Goal: Use online tool/utility: Utilize a website feature to perform a specific function

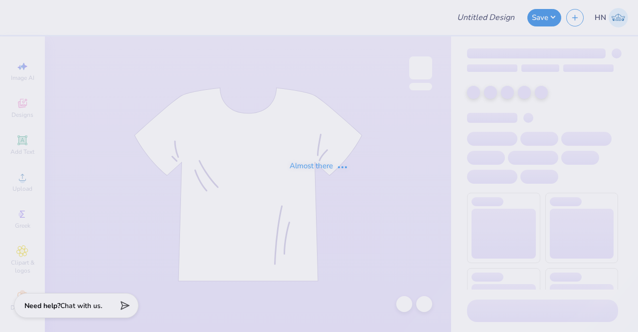
type input "AF Endeavor Q-zips!"
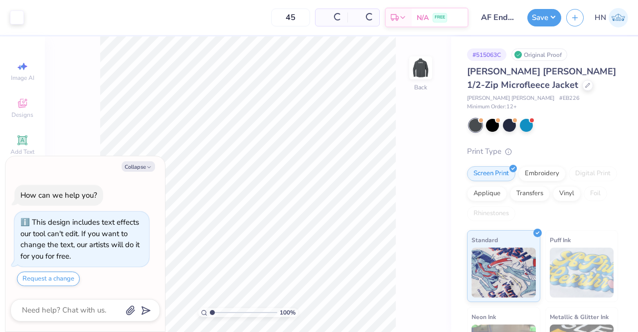
scroll to position [16, 0]
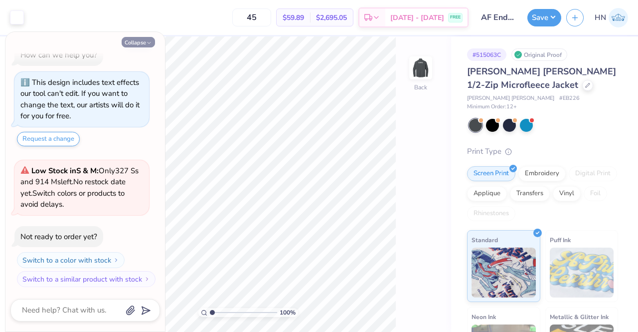
click at [140, 43] on button "Collapse" at bounding box center [138, 42] width 33 height 10
type textarea "x"
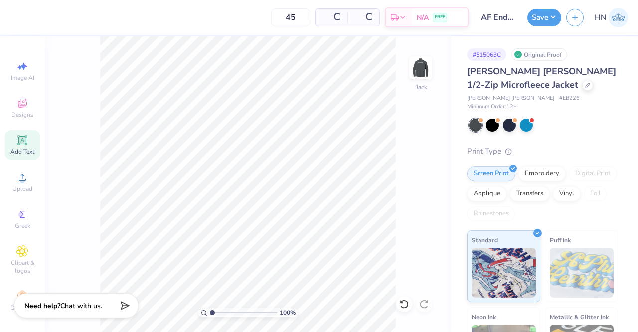
click at [17, 144] on icon at bounding box center [21, 139] width 9 height 9
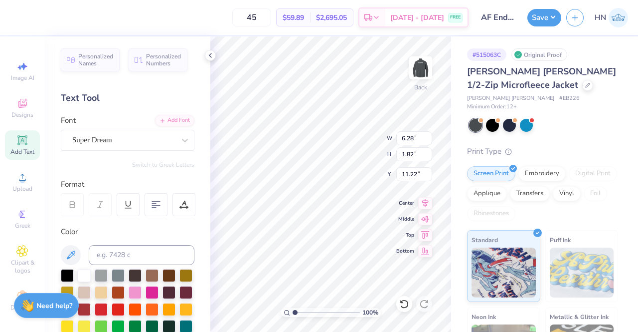
click at [121, 139] on div "Super Dream" at bounding box center [123, 139] width 105 height 15
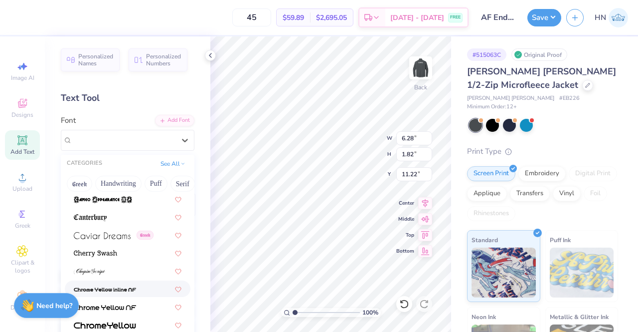
scroll to position [1297, 0]
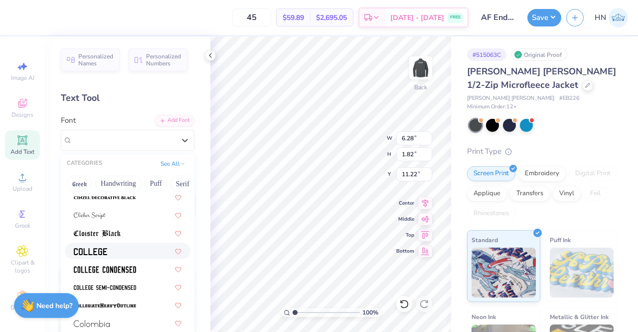
click at [104, 249] on img at bounding box center [90, 251] width 33 height 7
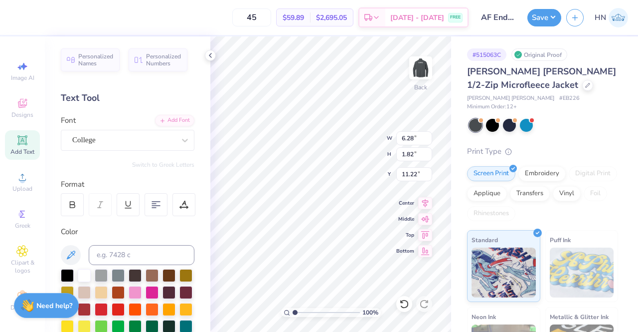
type input "5.70"
type input "1.77"
type input "11.24"
drag, startPoint x: 123, startPoint y: 123, endPoint x: 116, endPoint y: 135, distance: 13.9
click at [121, 130] on div "[GEOGRAPHIC_DATA]" at bounding box center [128, 133] width 134 height 36
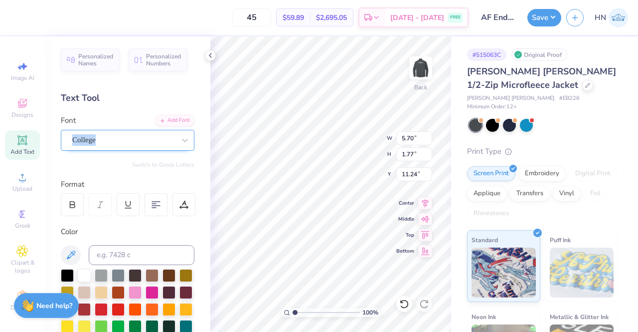
click at [116, 135] on div "College" at bounding box center [123, 139] width 105 height 15
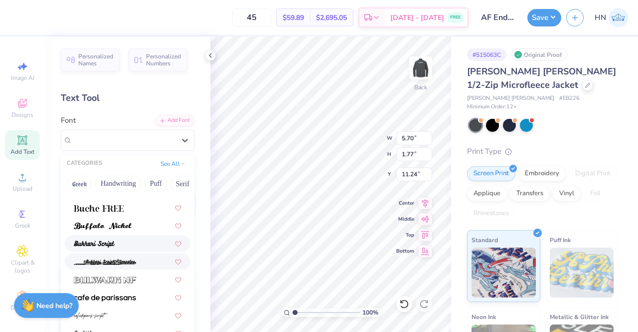
scroll to position [948, 0]
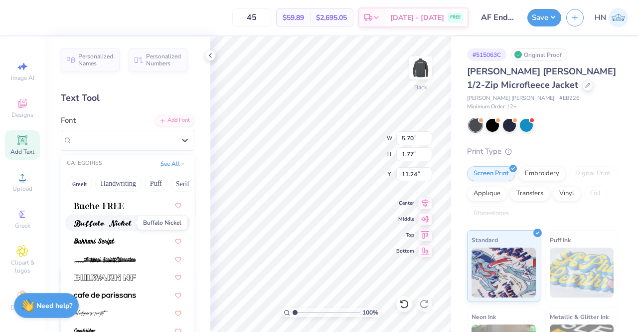
click at [120, 222] on img at bounding box center [103, 223] width 58 height 7
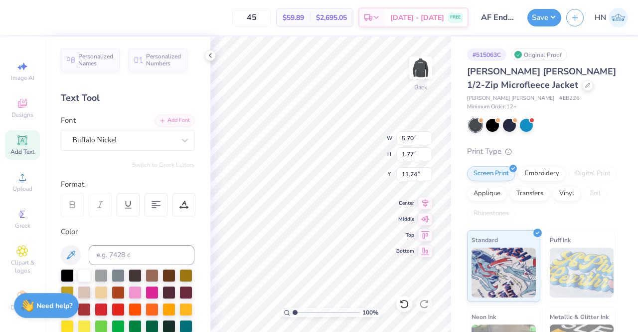
type input "6.54"
type input "1.85"
type input "11.20"
type textarea "T"
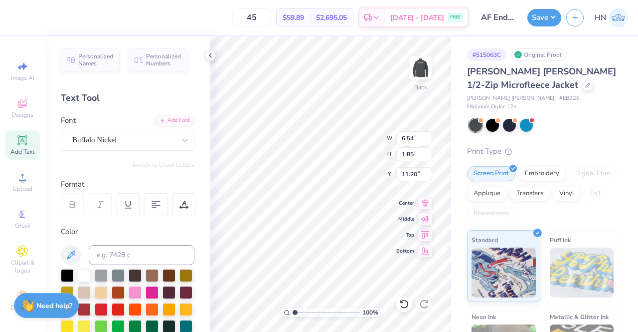
type textarea "e"
type textarea "Endeavor Excellence"
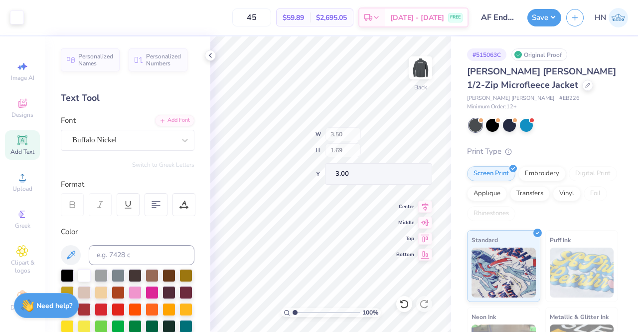
type input "3.00"
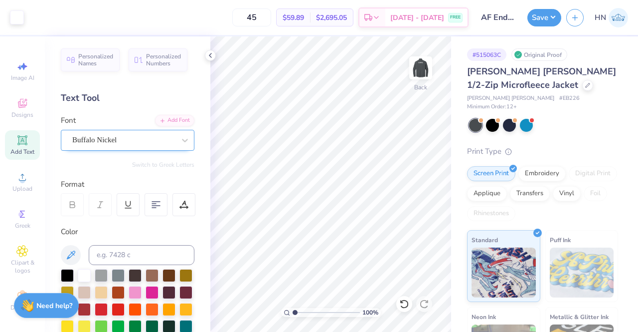
click at [141, 139] on div "Buffalo Nickel" at bounding box center [123, 139] width 105 height 15
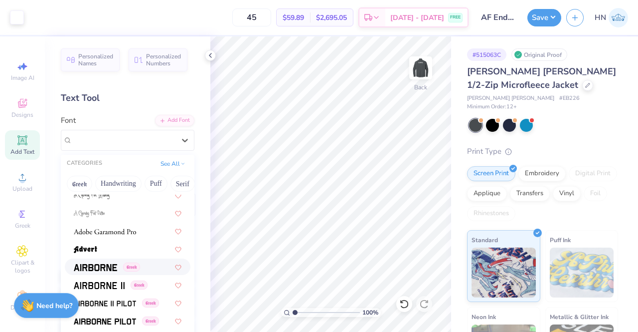
scroll to position [399, 0]
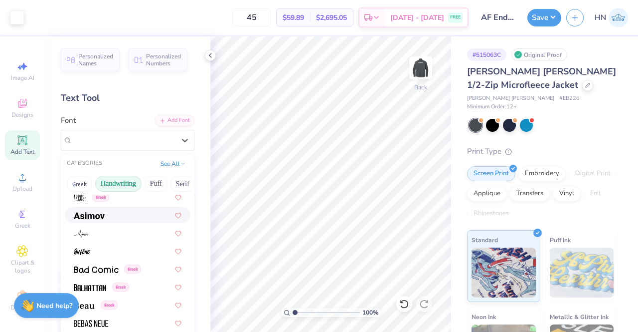
click at [109, 181] on button "Handwriting" at bounding box center [118, 184] width 46 height 16
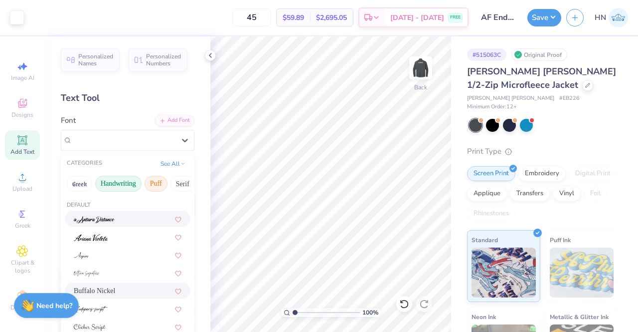
click at [150, 183] on button "Puff" at bounding box center [156, 184] width 23 height 16
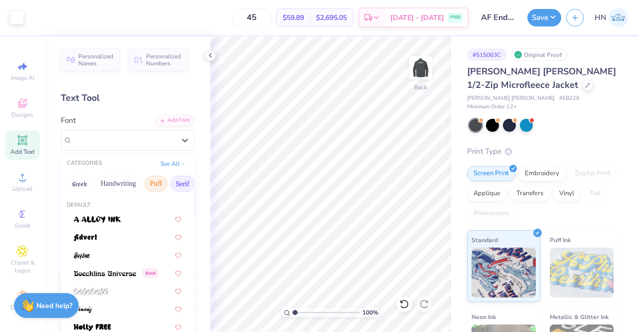
click at [186, 186] on button "Serif" at bounding box center [183, 184] width 24 height 16
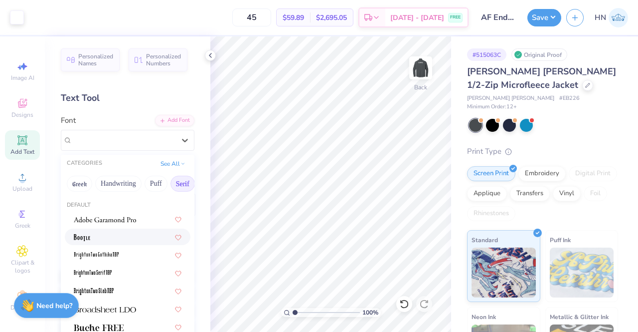
click at [95, 237] on div at bounding box center [128, 236] width 108 height 10
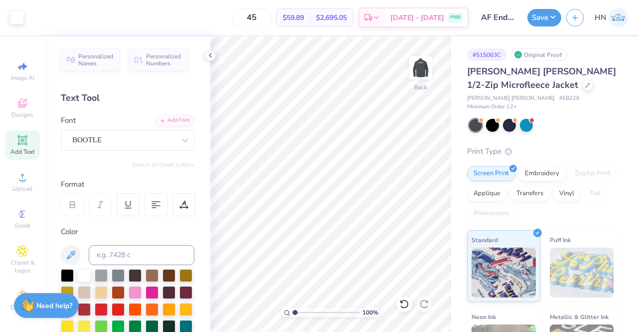
click at [127, 141] on div "BOOTLE" at bounding box center [123, 139] width 105 height 15
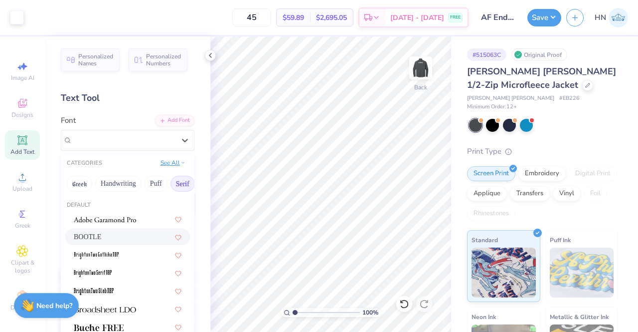
click at [161, 162] on button "See All" at bounding box center [173, 163] width 31 height 10
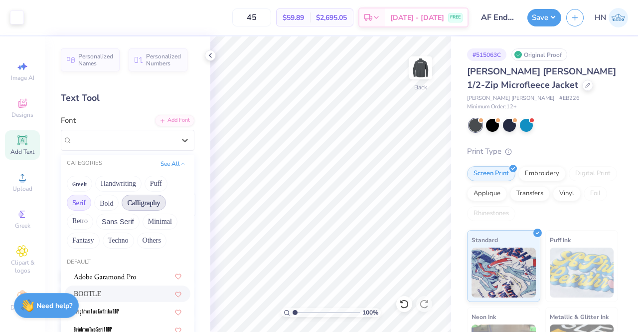
click at [142, 206] on button "Calligraphy" at bounding box center [144, 203] width 44 height 16
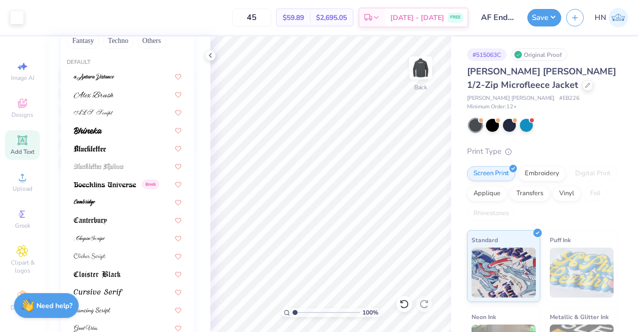
scroll to position [100, 0]
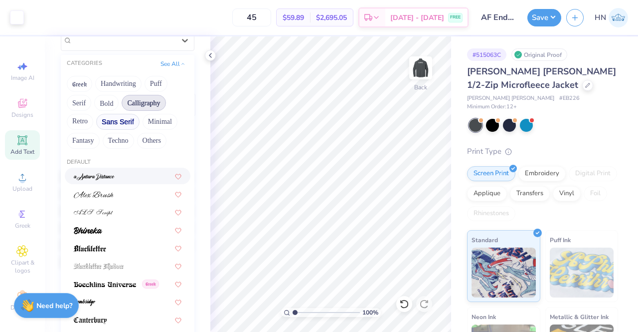
click at [112, 123] on button "Sans Serif" at bounding box center [117, 122] width 43 height 16
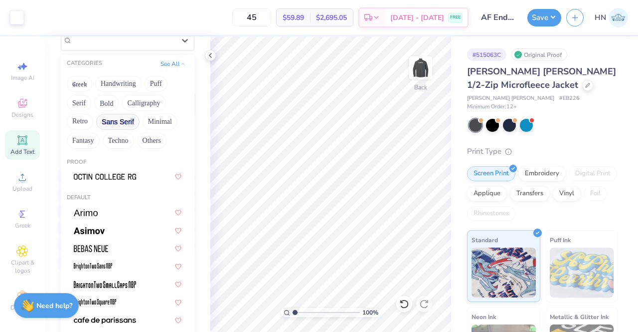
click at [115, 122] on button "Sans Serif" at bounding box center [117, 122] width 43 height 16
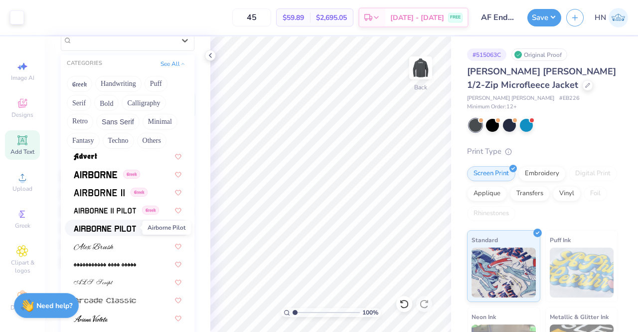
scroll to position [399, 0]
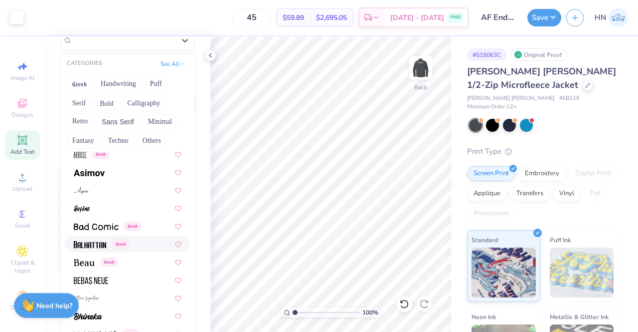
click at [93, 242] on img at bounding box center [90, 244] width 32 height 7
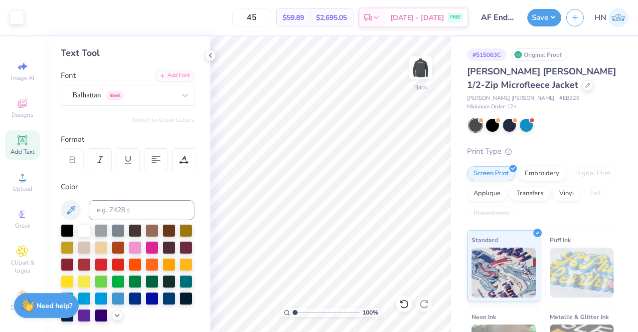
scroll to position [1, 0]
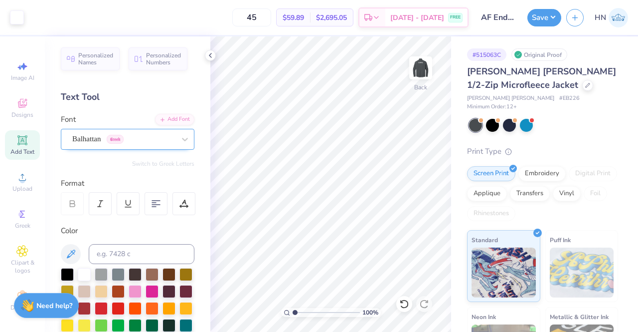
click at [110, 145] on div at bounding box center [123, 138] width 103 height 13
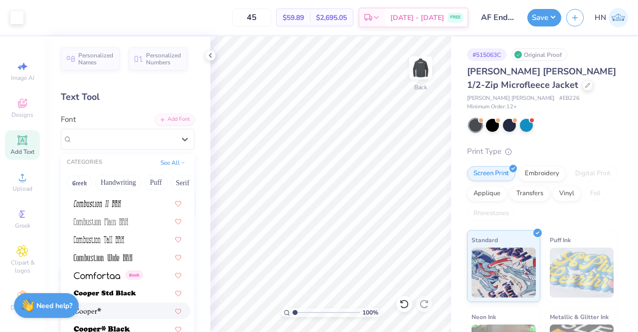
scroll to position [1496, 0]
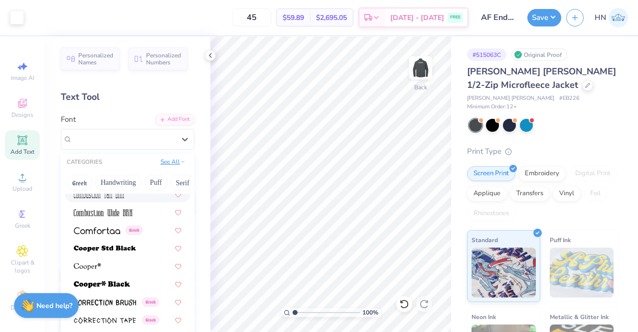
click at [173, 161] on button "See All" at bounding box center [173, 162] width 31 height 10
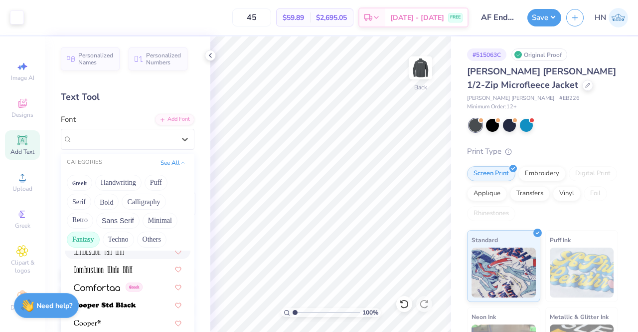
click at [94, 237] on button "Fantasy" at bounding box center [83, 239] width 33 height 16
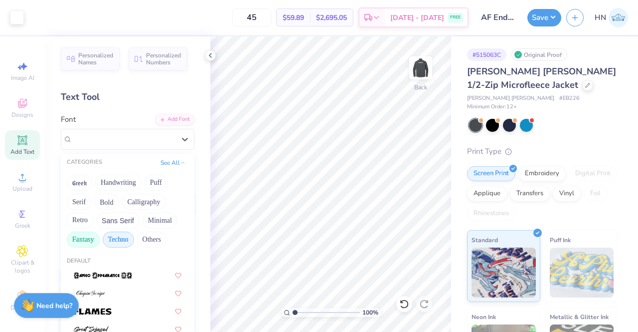
click at [125, 235] on button "Techno" at bounding box center [118, 239] width 31 height 16
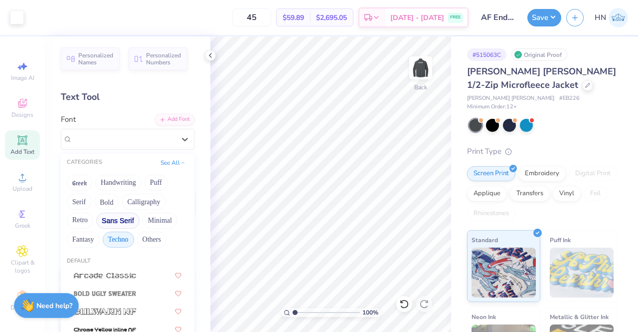
click at [125, 221] on button "Sans Serif" at bounding box center [117, 220] width 43 height 16
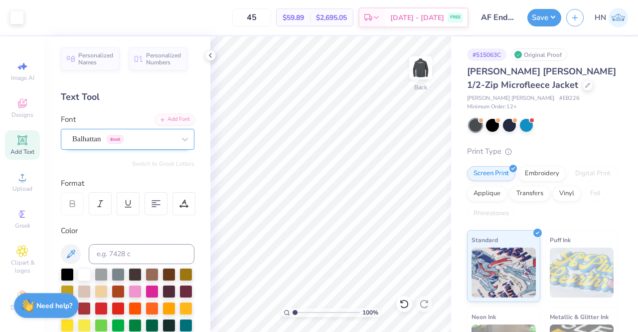
click at [109, 137] on span "Greek" at bounding box center [115, 139] width 17 height 9
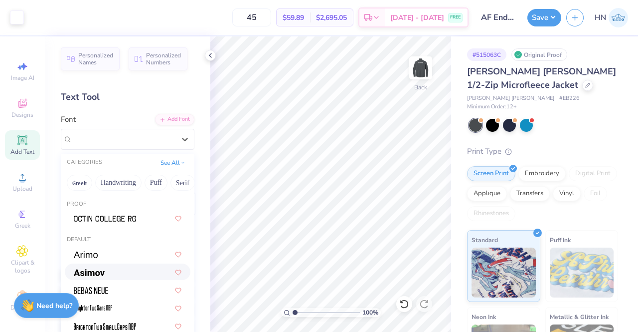
click at [88, 272] on img at bounding box center [89, 272] width 31 height 7
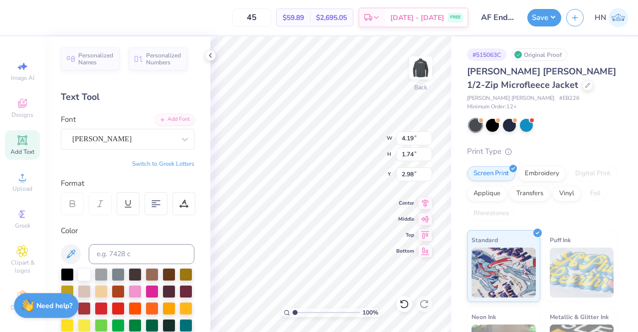
type input "3.00"
click at [414, 138] on input "4.19" at bounding box center [414, 138] width 36 height 14
type input "4.00"
type input "1.66"
type input "3.04"
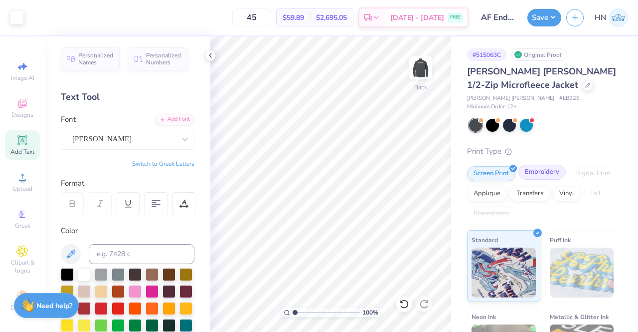
click at [536, 165] on div "Embroidery" at bounding box center [542, 172] width 47 height 15
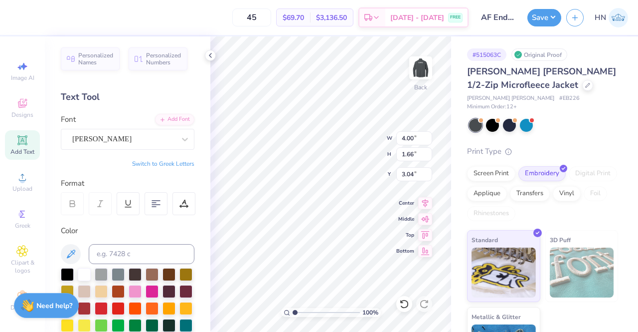
type input "3.56"
type input "1.48"
click at [427, 203] on icon at bounding box center [425, 201] width 6 height 8
type input "3.00"
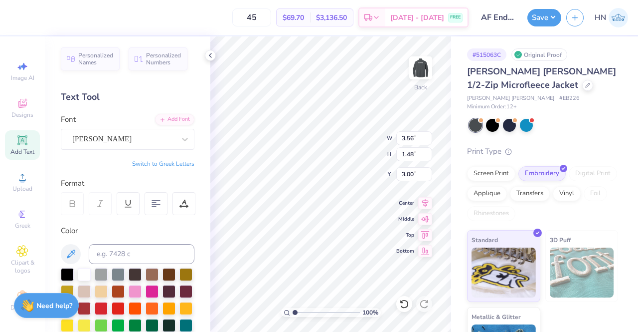
type textarea "Endeavor Excellence"
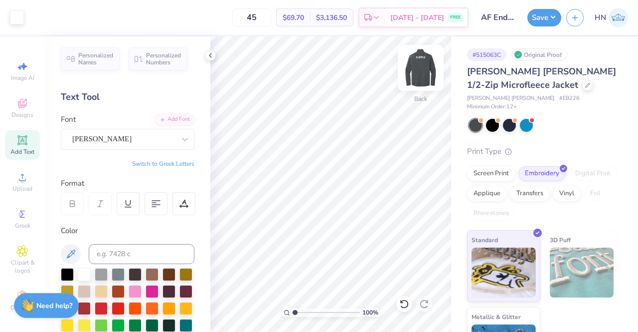
click at [422, 71] on img at bounding box center [421, 68] width 40 height 40
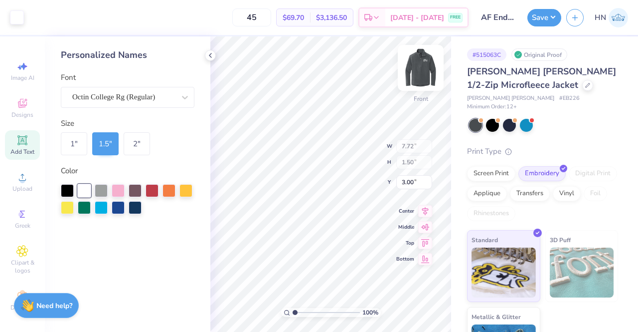
scroll to position [0, 0]
click at [416, 74] on img at bounding box center [421, 68] width 40 height 40
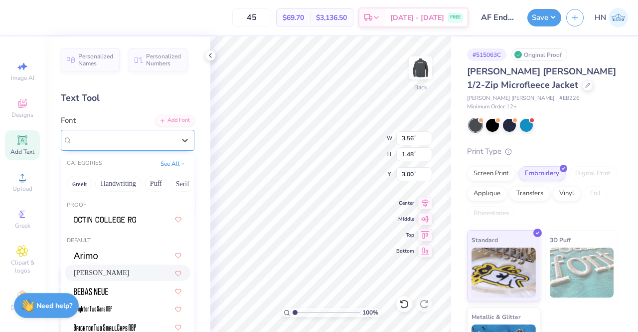
click at [100, 136] on div "[PERSON_NAME]" at bounding box center [123, 139] width 105 height 15
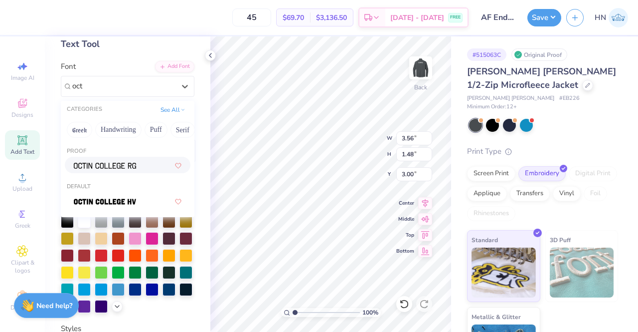
scroll to position [100, 0]
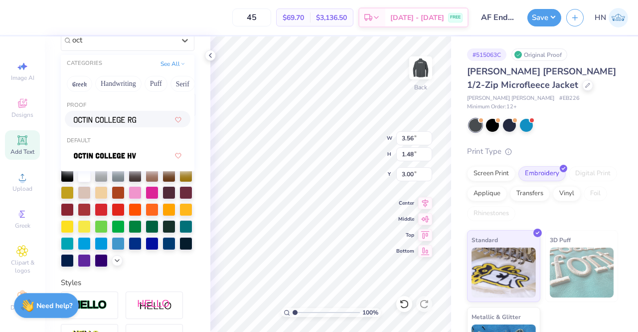
click at [123, 120] on img at bounding box center [105, 119] width 62 height 7
type input "oct"
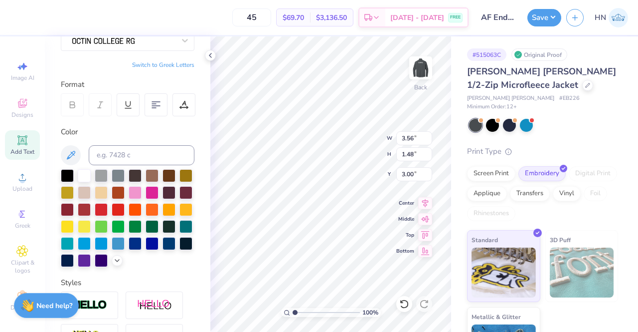
type input "3.84"
type input "1.43"
type input "3.02"
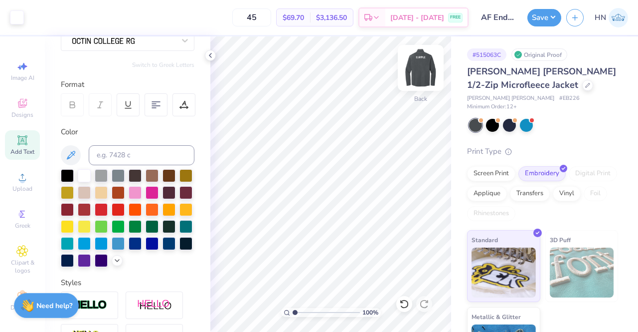
click at [430, 68] on img at bounding box center [421, 68] width 40 height 40
click at [535, 18] on button "Save" at bounding box center [545, 15] width 34 height 17
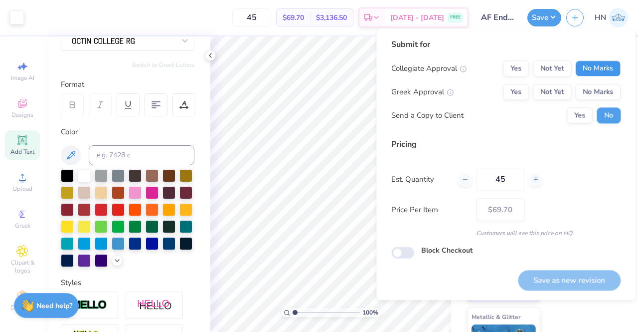
click at [606, 69] on button "No Marks" at bounding box center [598, 68] width 45 height 16
click at [606, 88] on button "No Marks" at bounding box center [598, 92] width 45 height 16
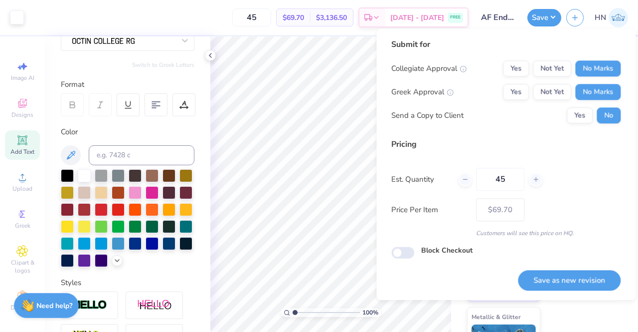
drag, startPoint x: 553, startPoint y: 275, endPoint x: 385, endPoint y: 197, distance: 185.0
click at [553, 275] on button "Save as new revision" at bounding box center [569, 280] width 103 height 20
type input "$69.70"
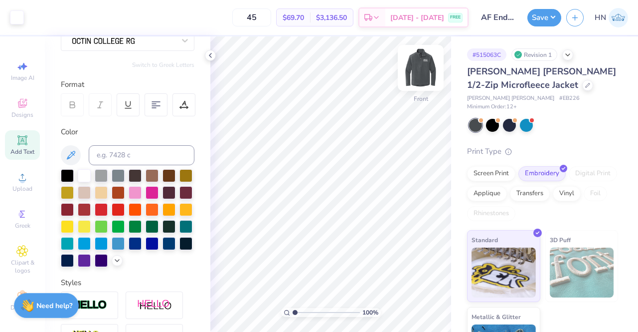
click at [416, 67] on img at bounding box center [421, 68] width 40 height 40
